Goal: Information Seeking & Learning: Learn about a topic

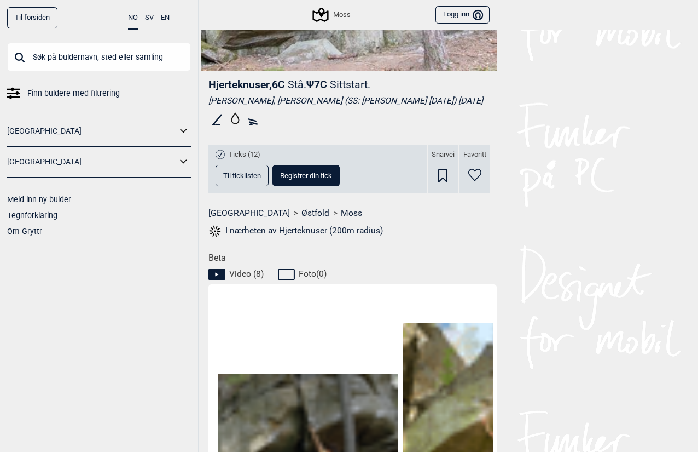
scroll to position [274, 0]
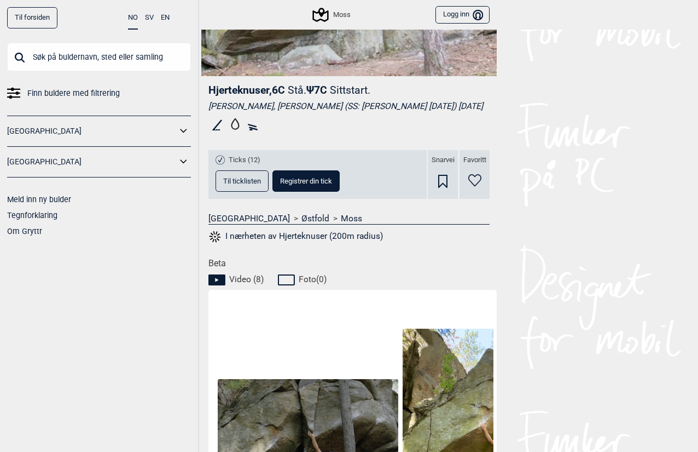
click at [250, 184] on span "Til ticklisten" at bounding box center [242, 180] width 38 height 7
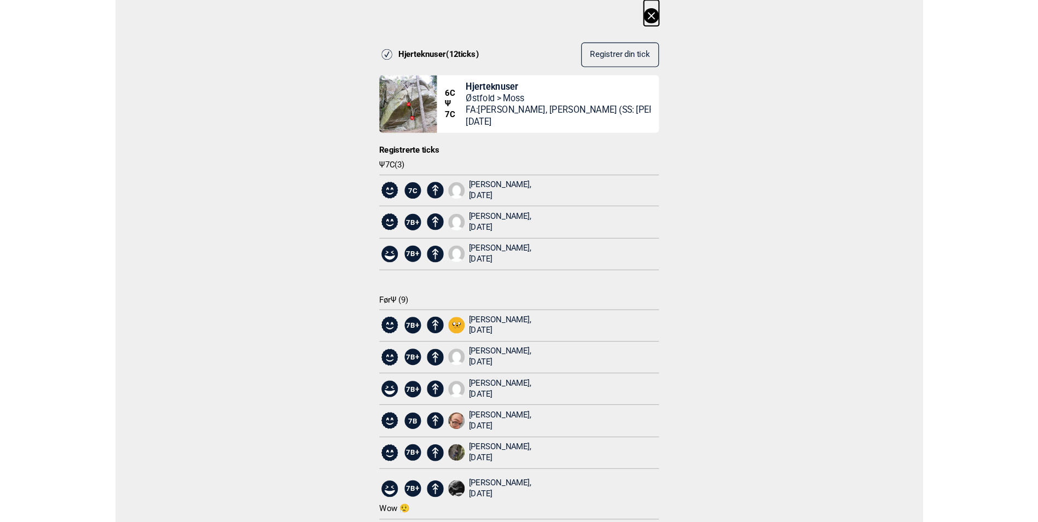
scroll to position [0, 0]
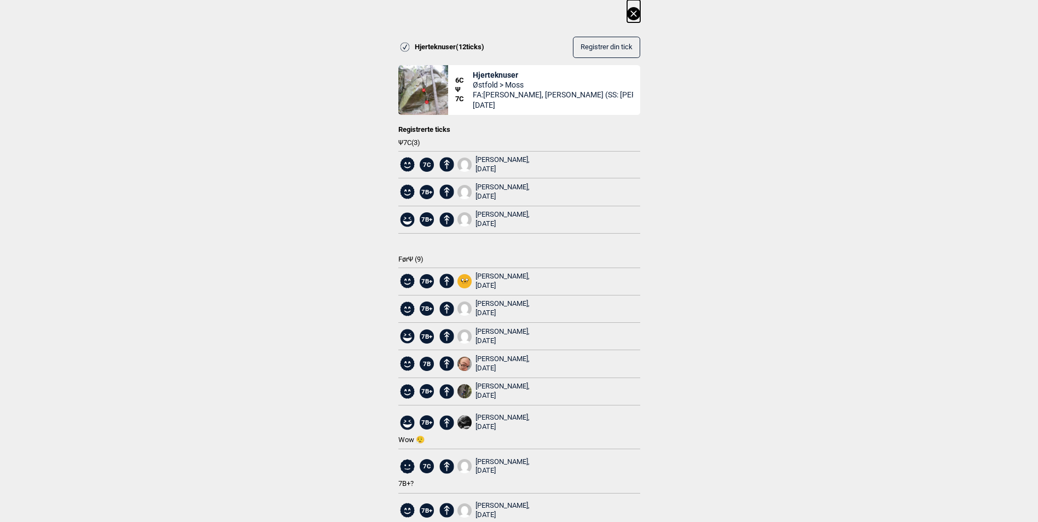
click at [633, 15] on icon at bounding box center [633, 13] width 13 height 13
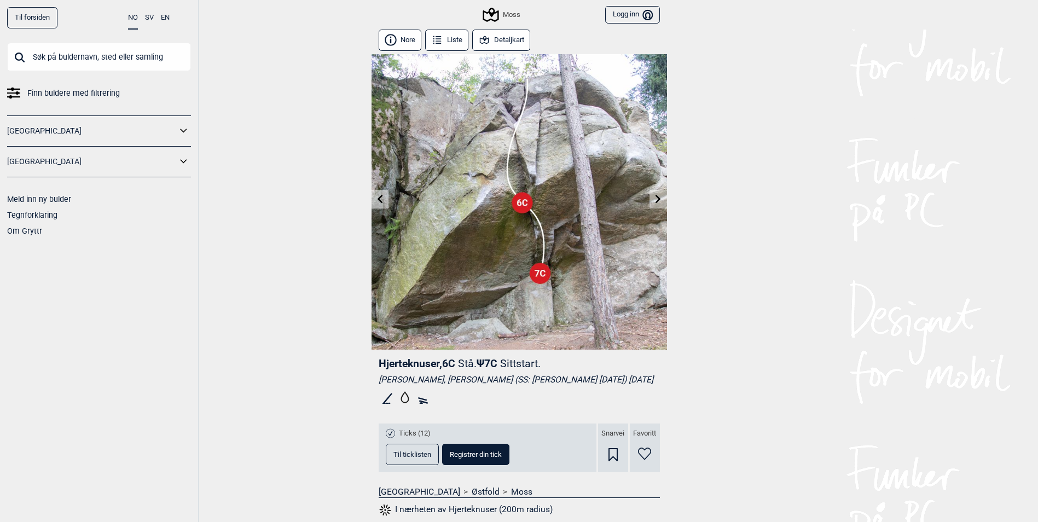
click at [652, 196] on link at bounding box center [658, 199] width 17 height 18
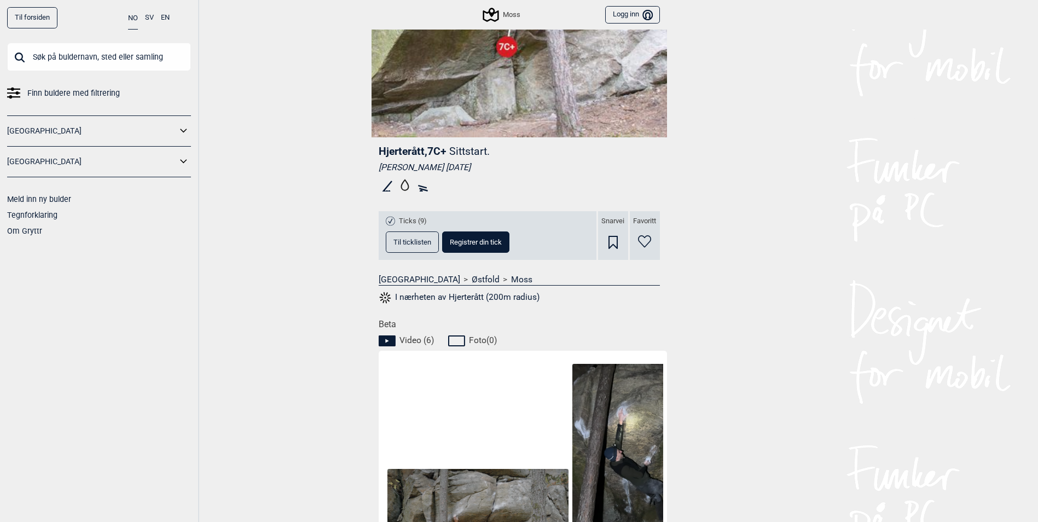
scroll to position [219, 0]
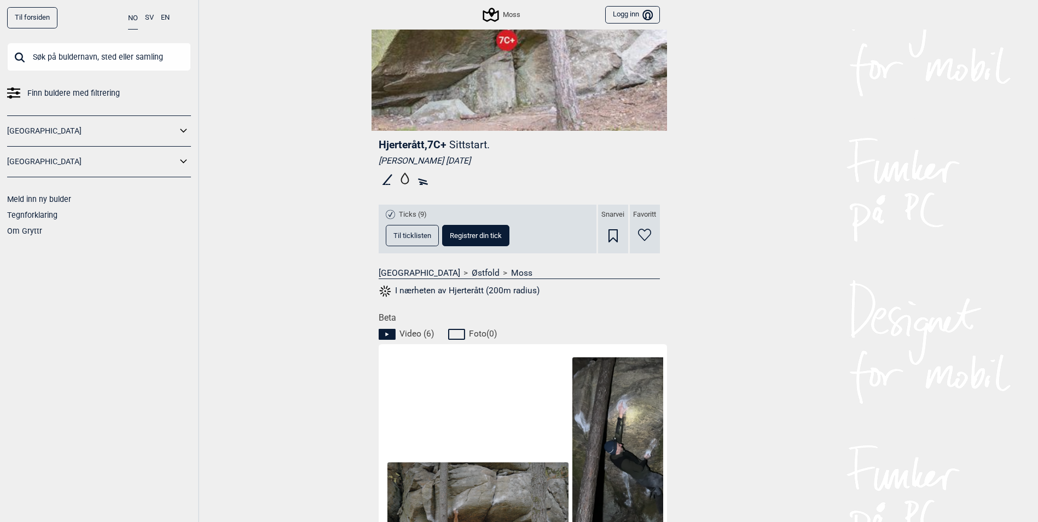
click at [411, 238] on span "Til ticklisten" at bounding box center [413, 235] width 38 height 7
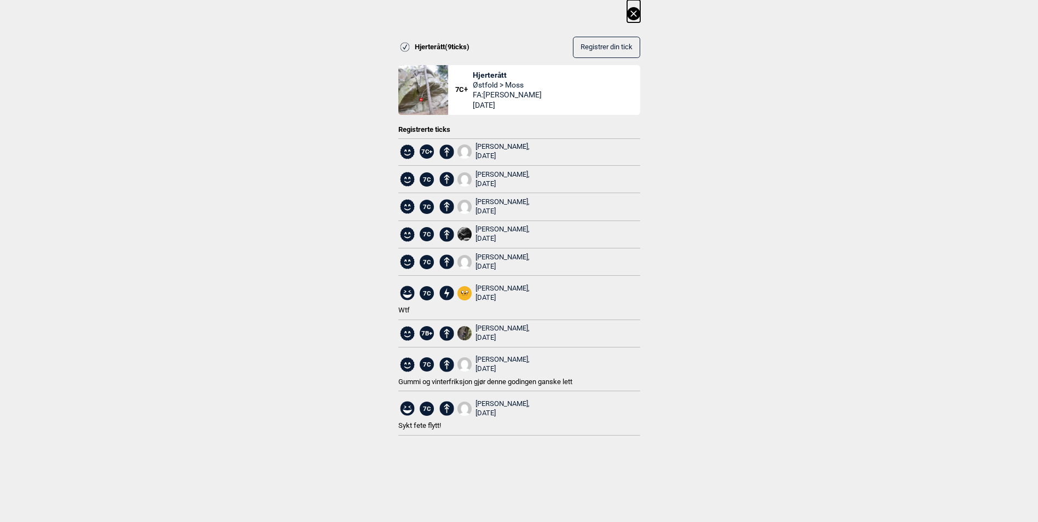
click at [635, 14] on icon at bounding box center [633, 13] width 13 height 13
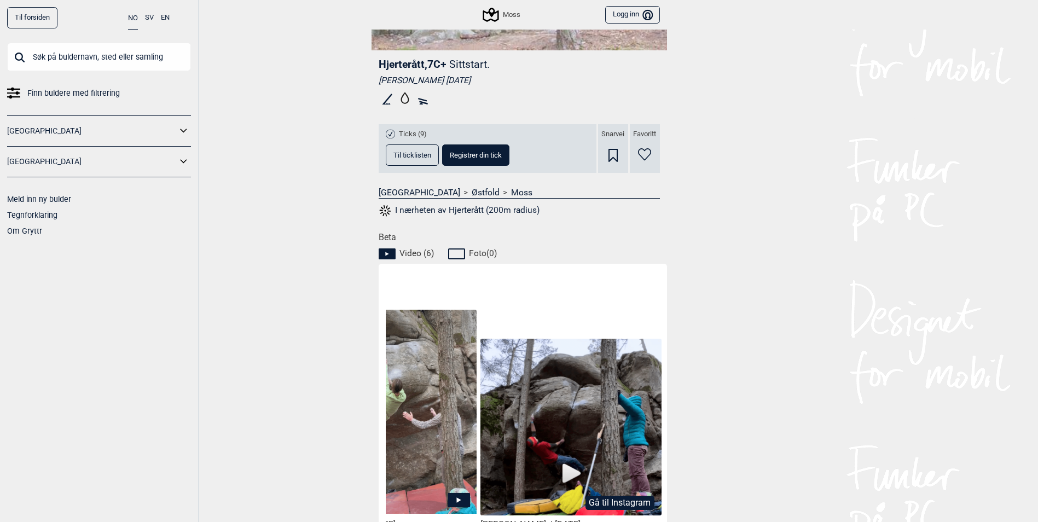
scroll to position [0, 0]
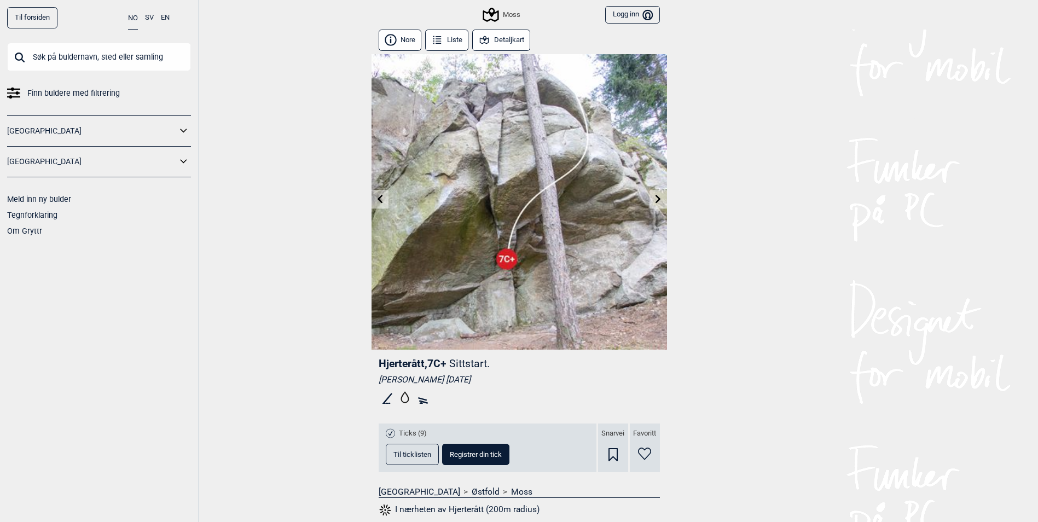
click at [42, 15] on link "Til forsiden" at bounding box center [32, 17] width 50 height 21
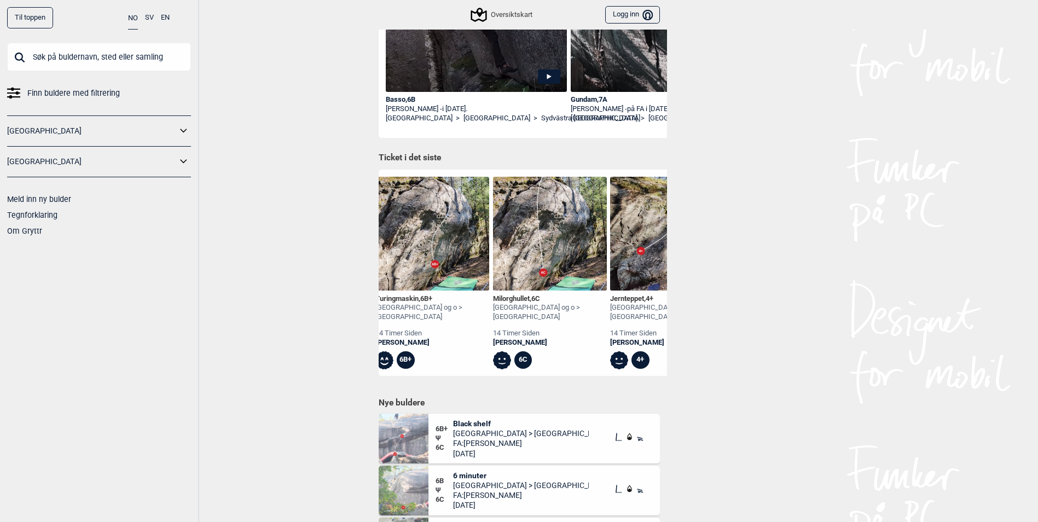
scroll to position [0, 269]
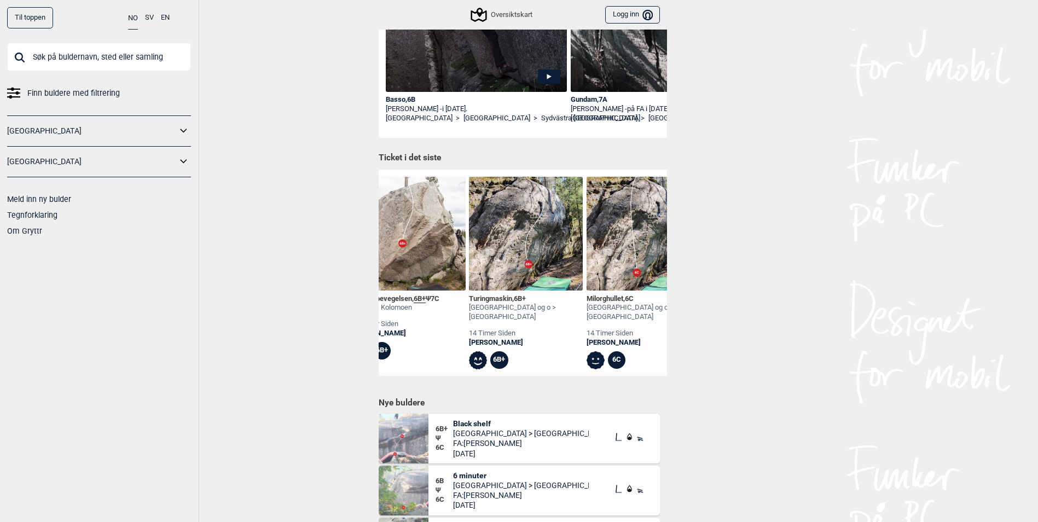
click at [514, 295] on div "Turingmaskin , 6B+" at bounding box center [526, 298] width 114 height 9
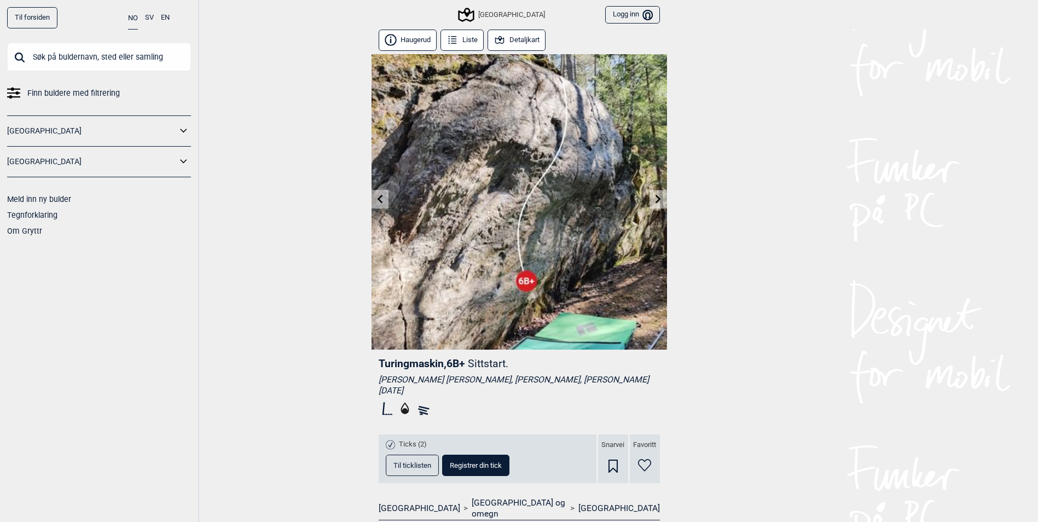
click at [515, 37] on button "Detaljkart" at bounding box center [517, 40] width 59 height 21
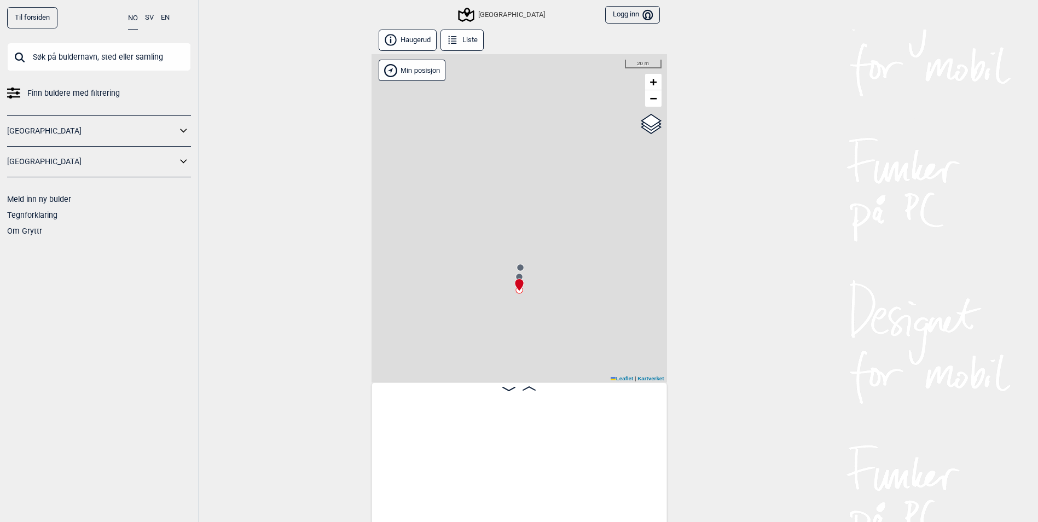
scroll to position [0, 1110]
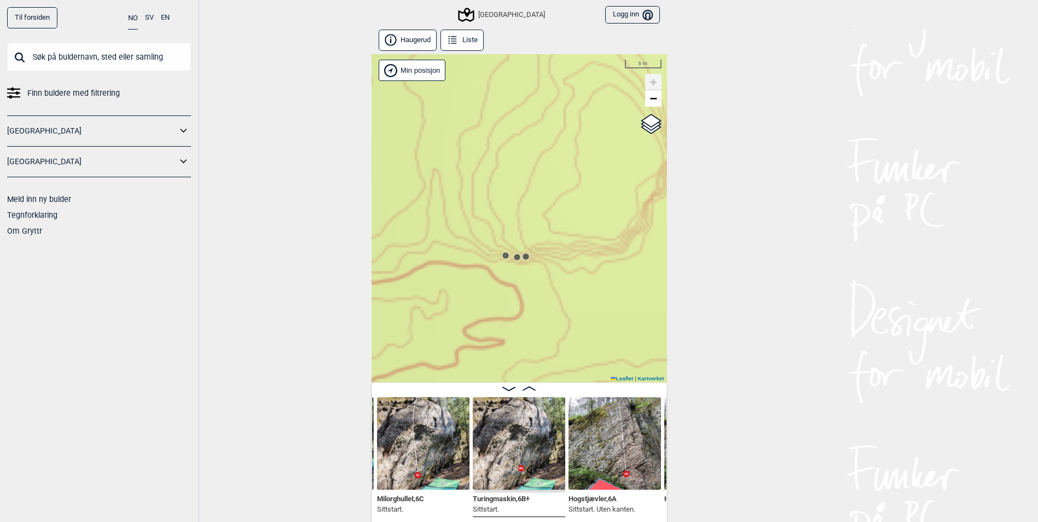
click at [528, 254] on icon at bounding box center [526, 256] width 9 height 9
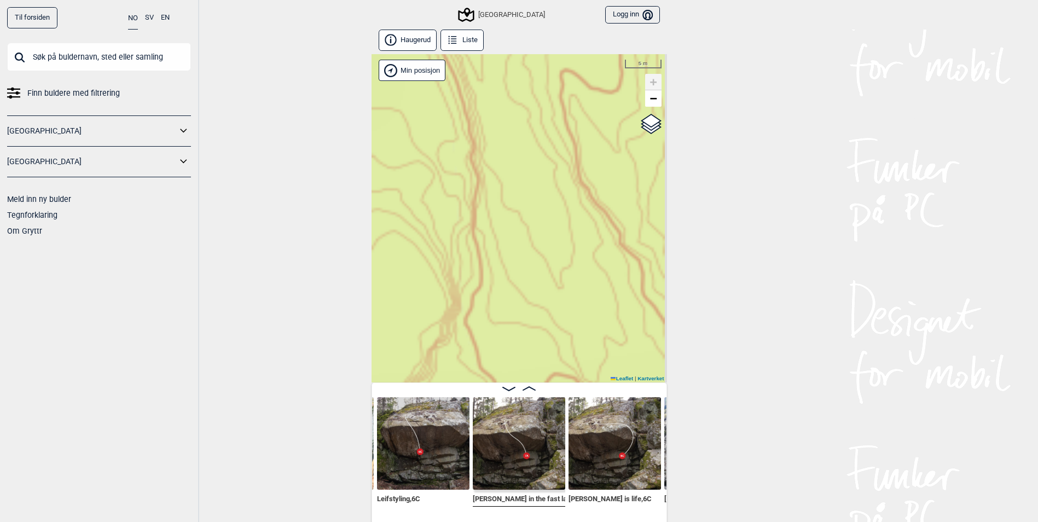
drag, startPoint x: 639, startPoint y: 173, endPoint x: 420, endPoint y: 325, distance: 266.8
click at [420, 325] on div "[GEOGRAPHIC_DATA] Min posisjon 5 m + − Kartverket OpenStreetMap Google satellit…" at bounding box center [520, 218] width 296 height 328
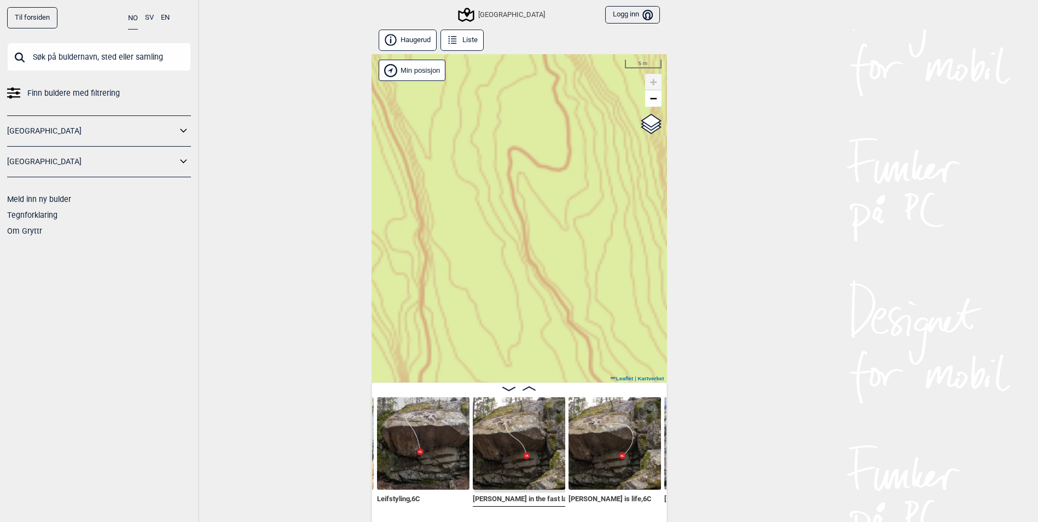
drag, startPoint x: 545, startPoint y: 186, endPoint x: 481, endPoint y: 276, distance: 111.2
click at [477, 289] on div "[GEOGRAPHIC_DATA] Min posisjon 5 m + − Kartverket OpenStreetMap Google satellit…" at bounding box center [520, 218] width 296 height 328
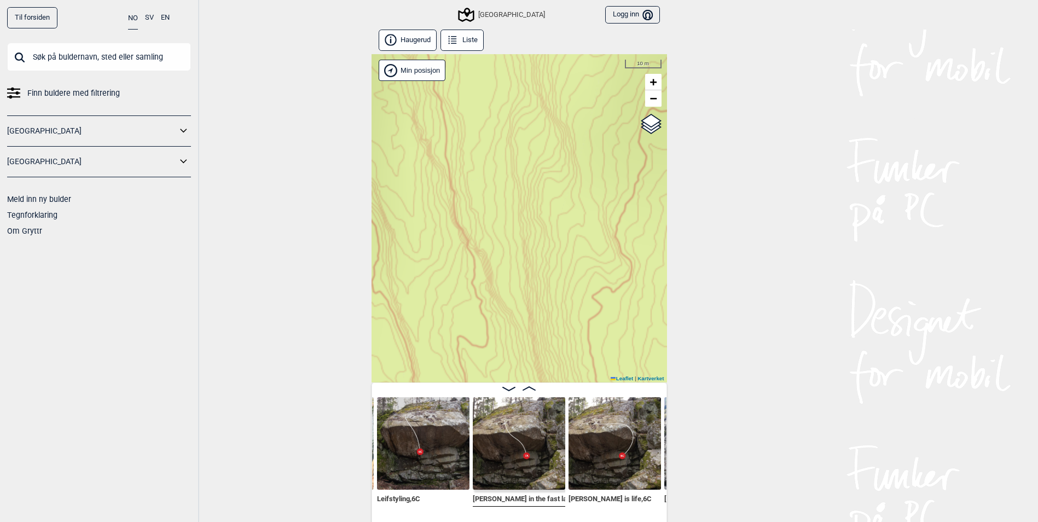
drag, startPoint x: 520, startPoint y: 187, endPoint x: 497, endPoint y: 288, distance: 104.4
click at [497, 288] on div "[GEOGRAPHIC_DATA] Min posisjon 10 m + − Kartverket OpenStreetMap Google satelli…" at bounding box center [520, 218] width 296 height 328
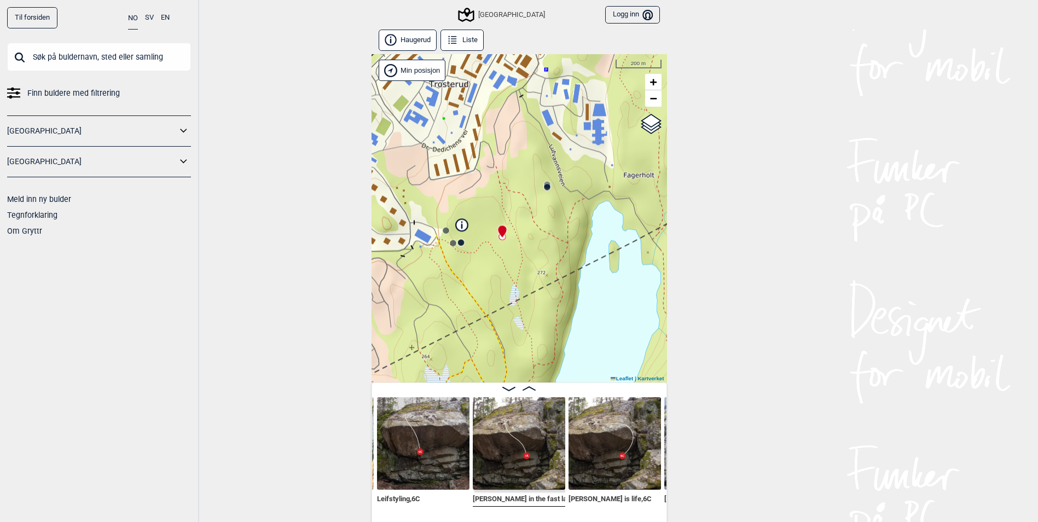
drag, startPoint x: 570, startPoint y: 165, endPoint x: 490, endPoint y: 286, distance: 144.7
click at [543, 192] on icon at bounding box center [547, 187] width 9 height 9
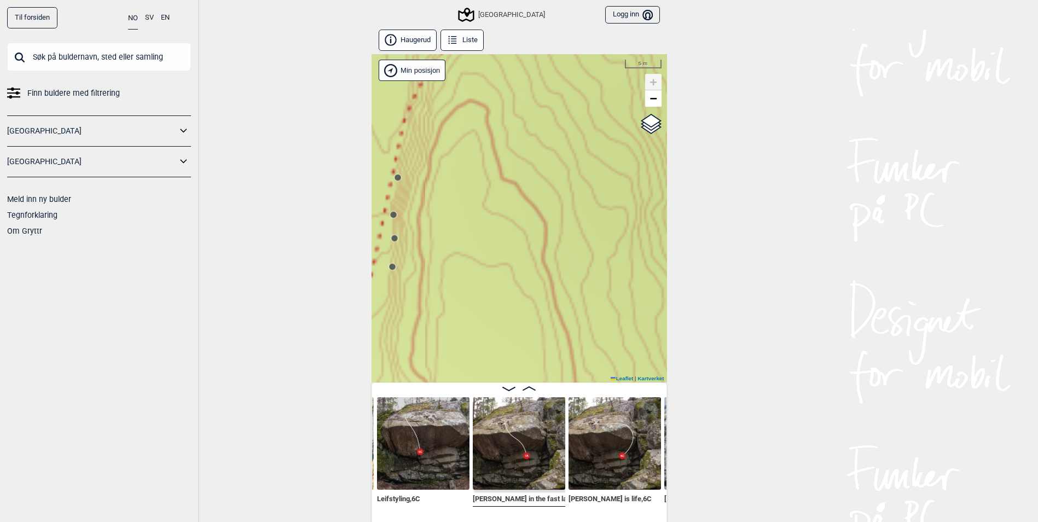
click at [398, 175] on circle at bounding box center [398, 178] width 7 height 7
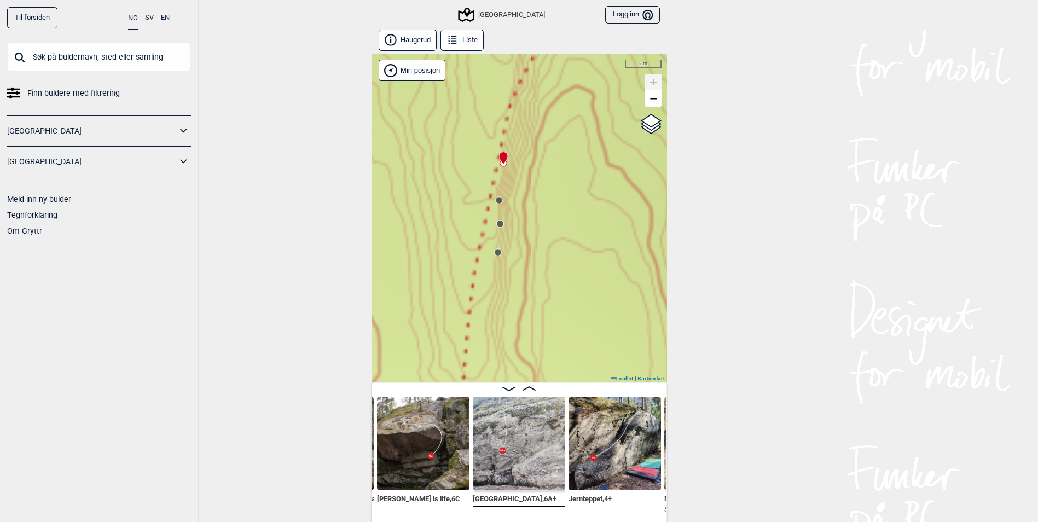
drag, startPoint x: 420, startPoint y: 239, endPoint x: 513, endPoint y: 224, distance: 94.7
click at [513, 224] on div "[GEOGRAPHIC_DATA] Min posisjon 5 m + − Kartverket OpenStreetMap Google satellit…" at bounding box center [520, 218] width 296 height 328
click at [500, 198] on circle at bounding box center [499, 200] width 7 height 7
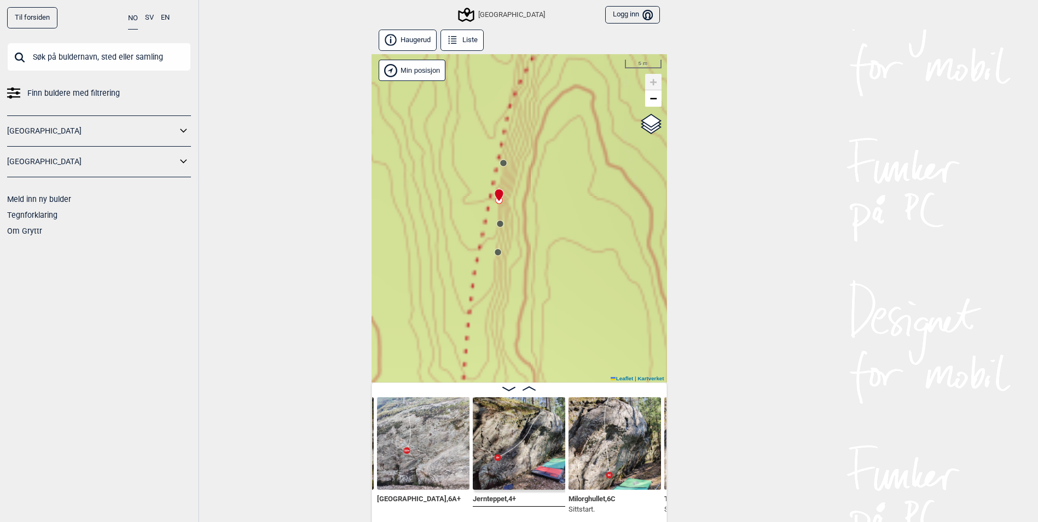
click at [500, 227] on circle at bounding box center [500, 224] width 7 height 7
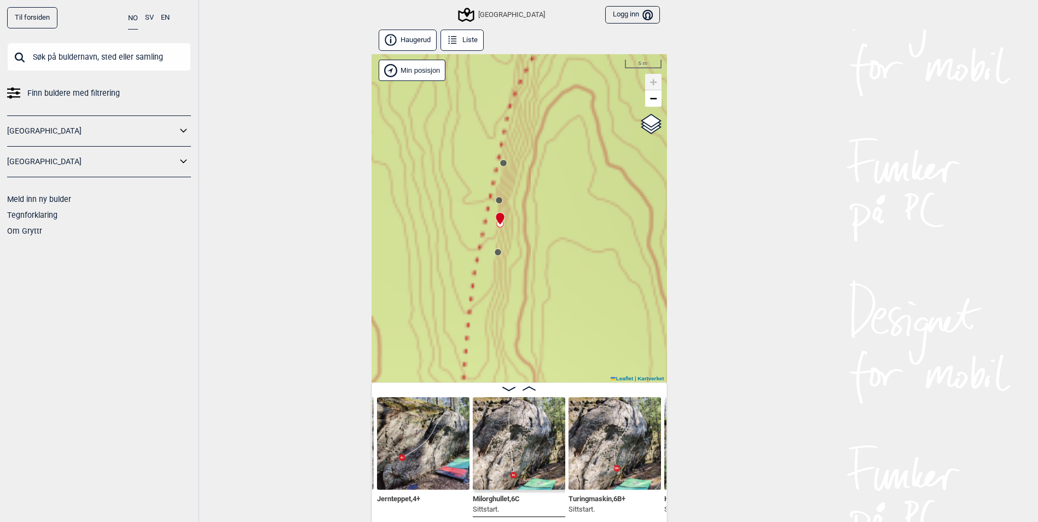
click at [502, 255] on icon at bounding box center [498, 252] width 9 height 9
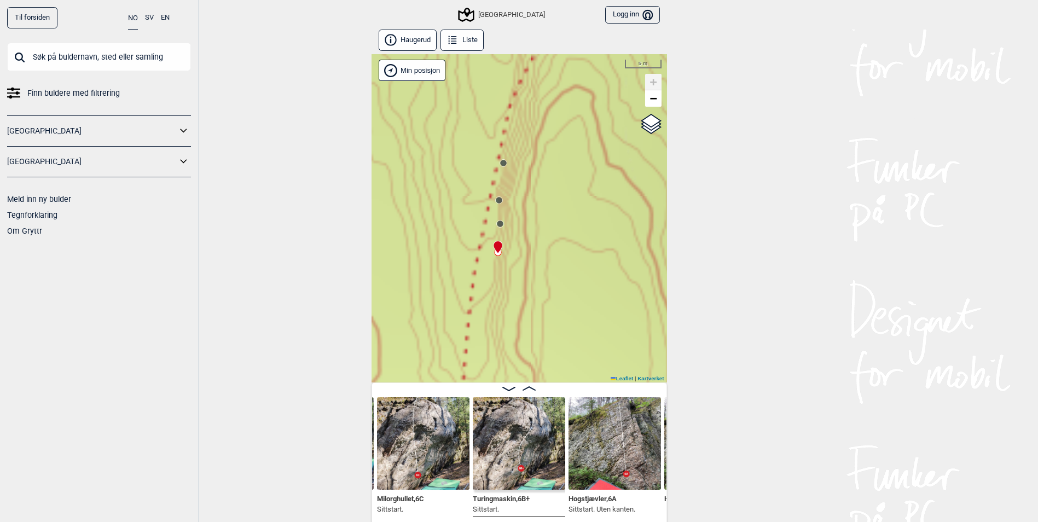
click at [507, 451] on img at bounding box center [519, 443] width 93 height 93
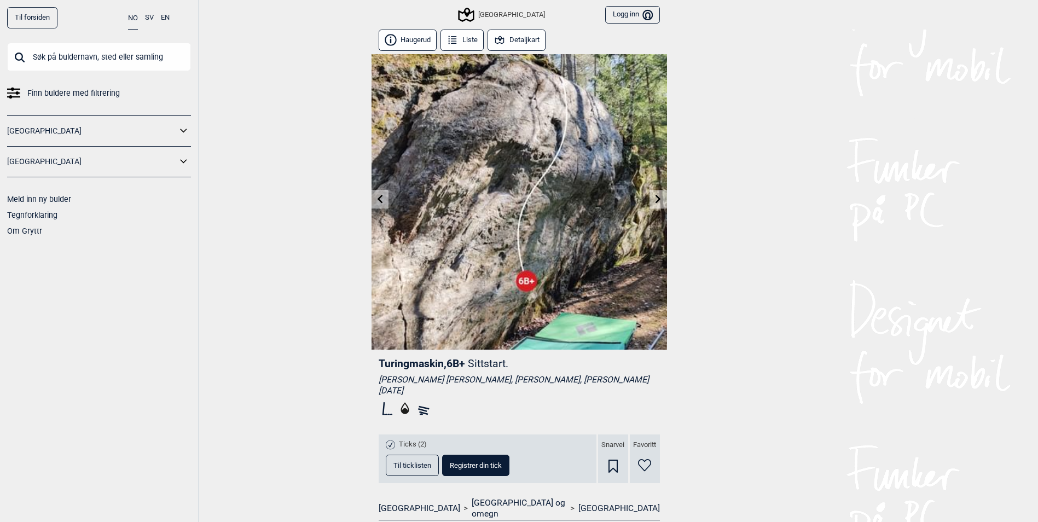
click at [385, 200] on link at bounding box center [380, 199] width 17 height 18
click at [656, 197] on icon at bounding box center [658, 198] width 9 height 9
click at [376, 204] on link at bounding box center [380, 199] width 17 height 18
click at [379, 206] on link at bounding box center [380, 199] width 17 height 18
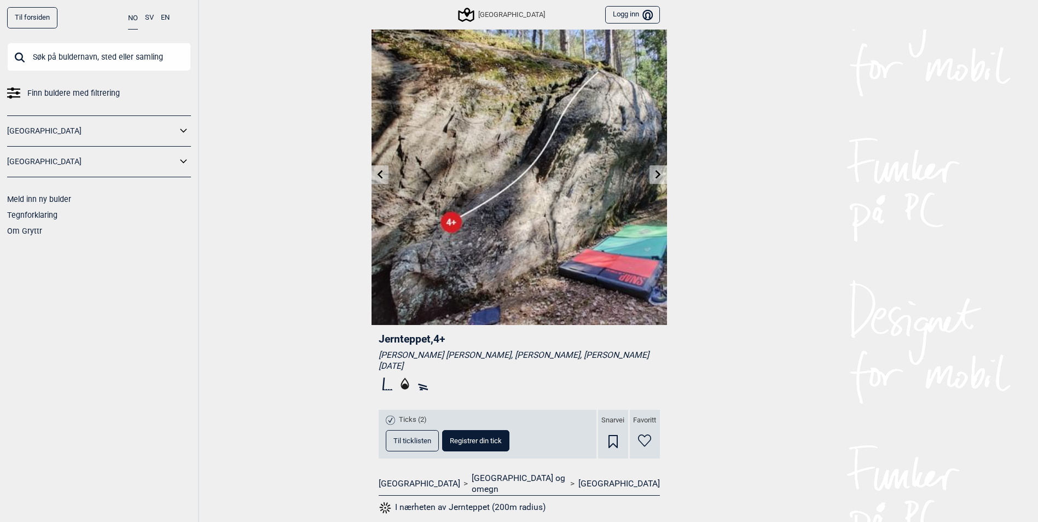
scroll to position [8, 0]
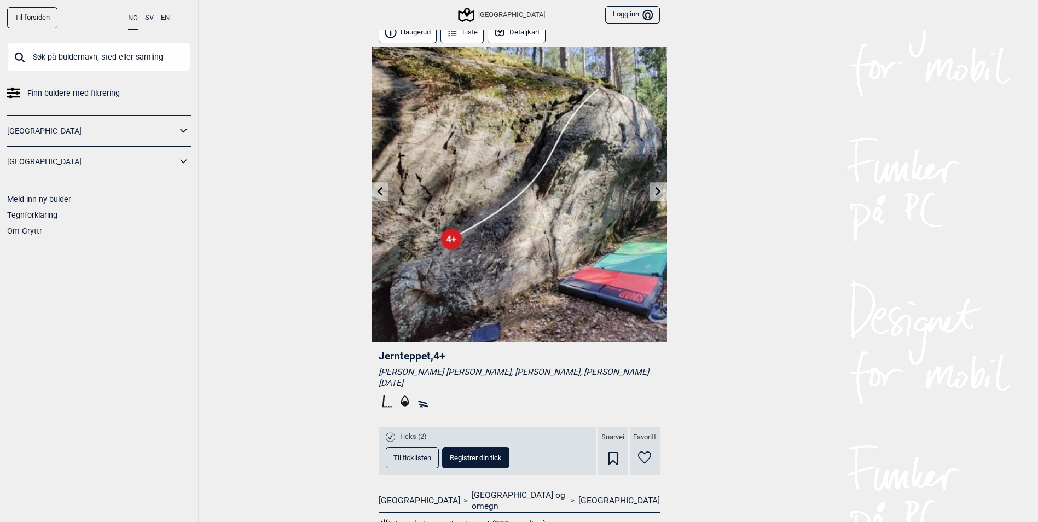
click at [382, 189] on icon at bounding box center [379, 191] width 5 height 9
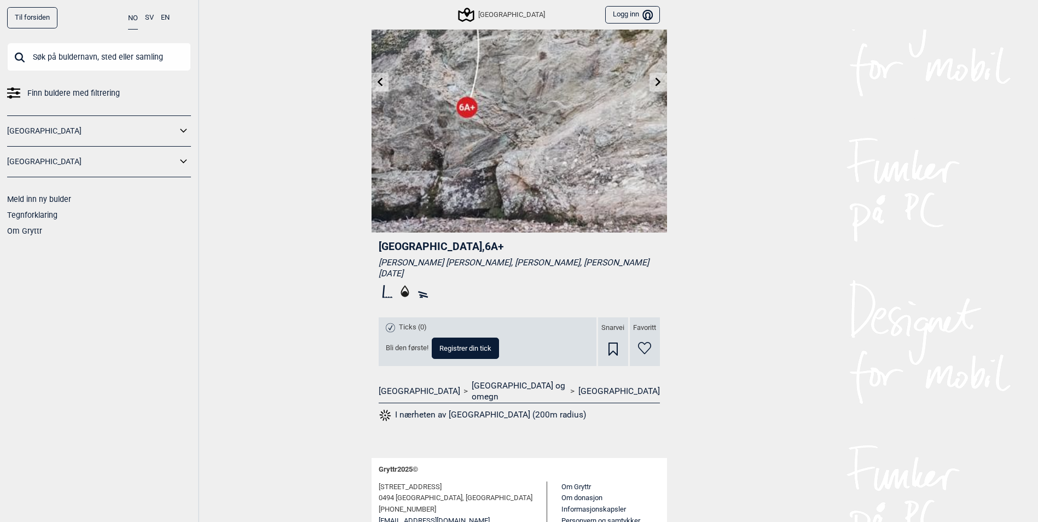
scroll to position [97, 0]
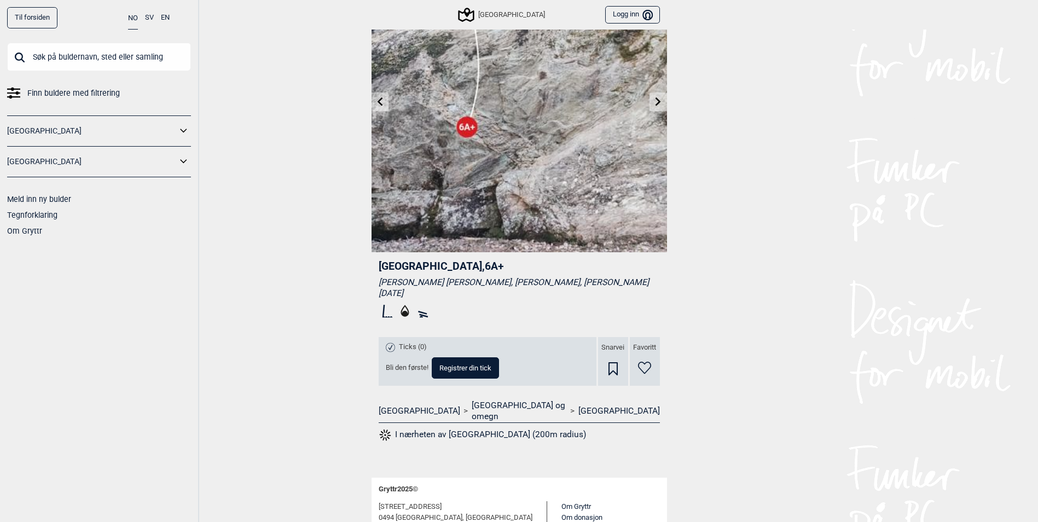
click at [496, 428] on button "I nærheten av [GEOGRAPHIC_DATA] (200m radius)" at bounding box center [483, 435] width 208 height 14
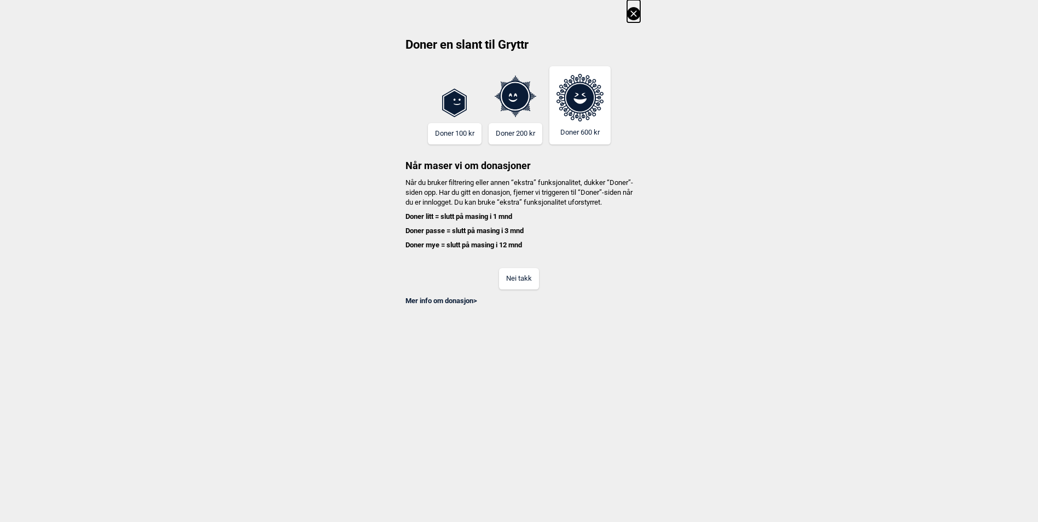
click at [535, 284] on button "Nei takk" at bounding box center [519, 278] width 40 height 21
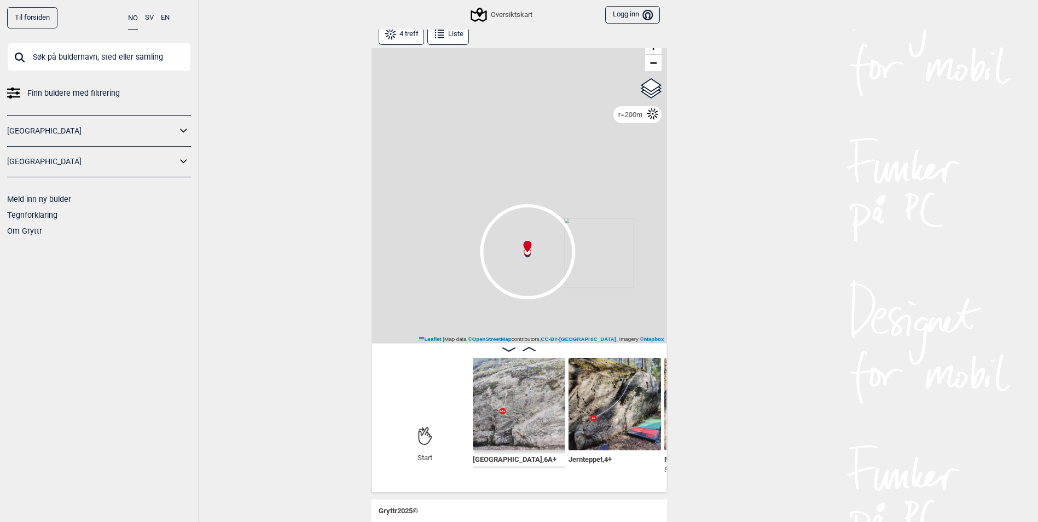
scroll to position [55, 0]
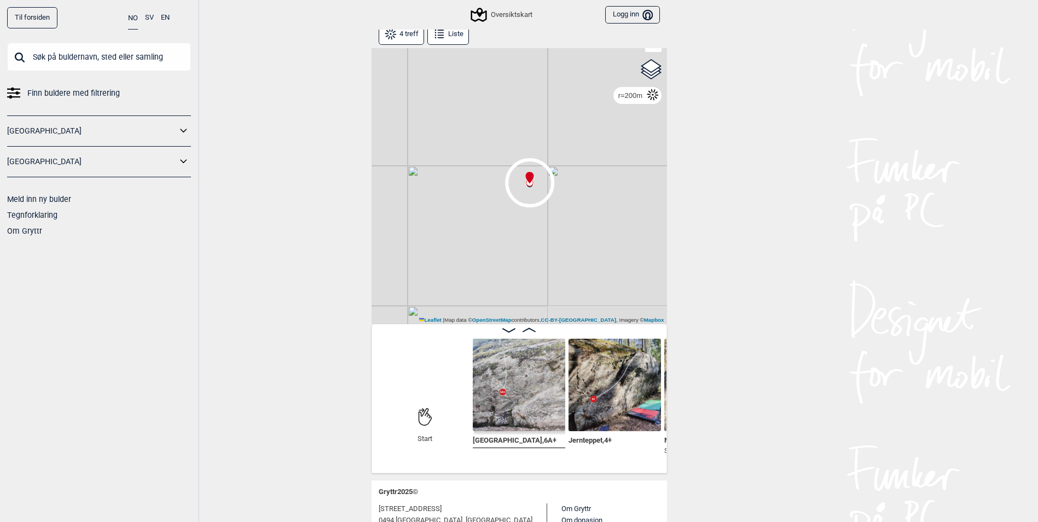
click at [492, 9] on div "Oversiktskart" at bounding box center [502, 14] width 60 height 13
